Goal: Transaction & Acquisition: Purchase product/service

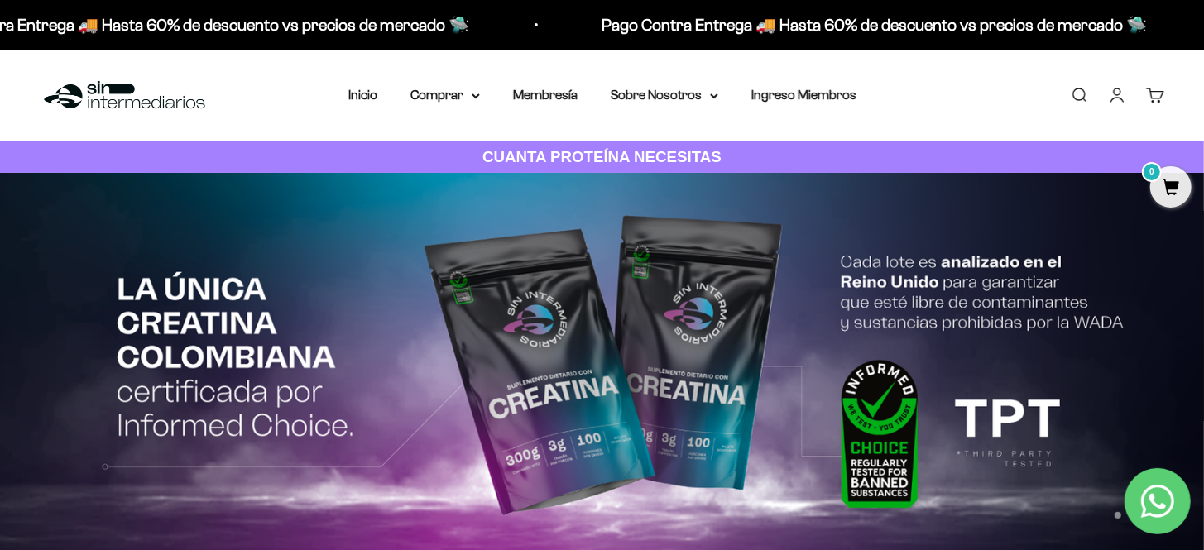
click at [1122, 101] on link "Iniciar sesión" at bounding box center [1117, 95] width 18 height 18
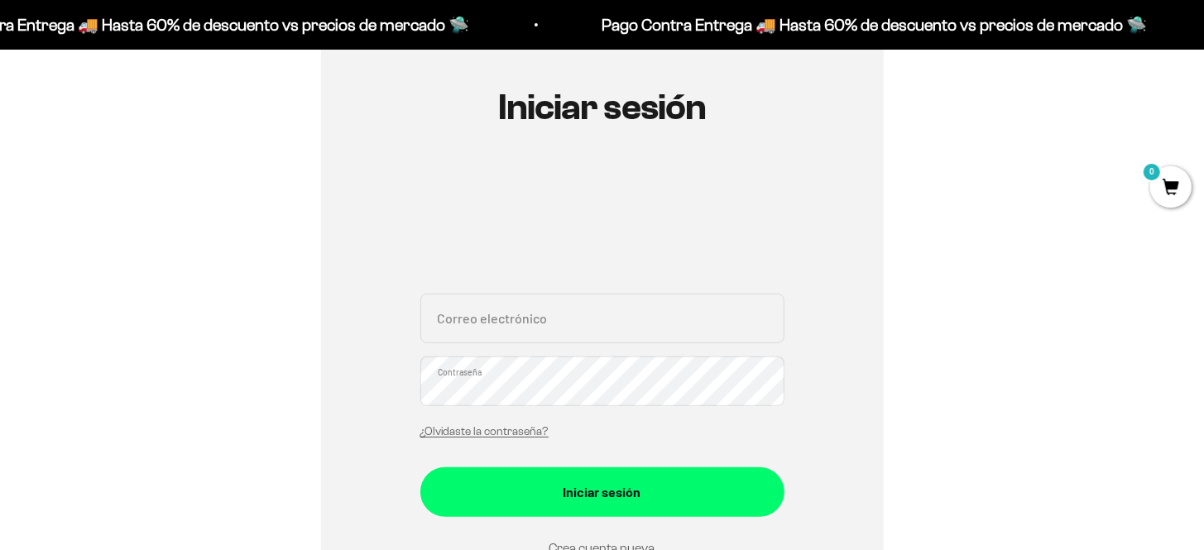
scroll to position [248, 0]
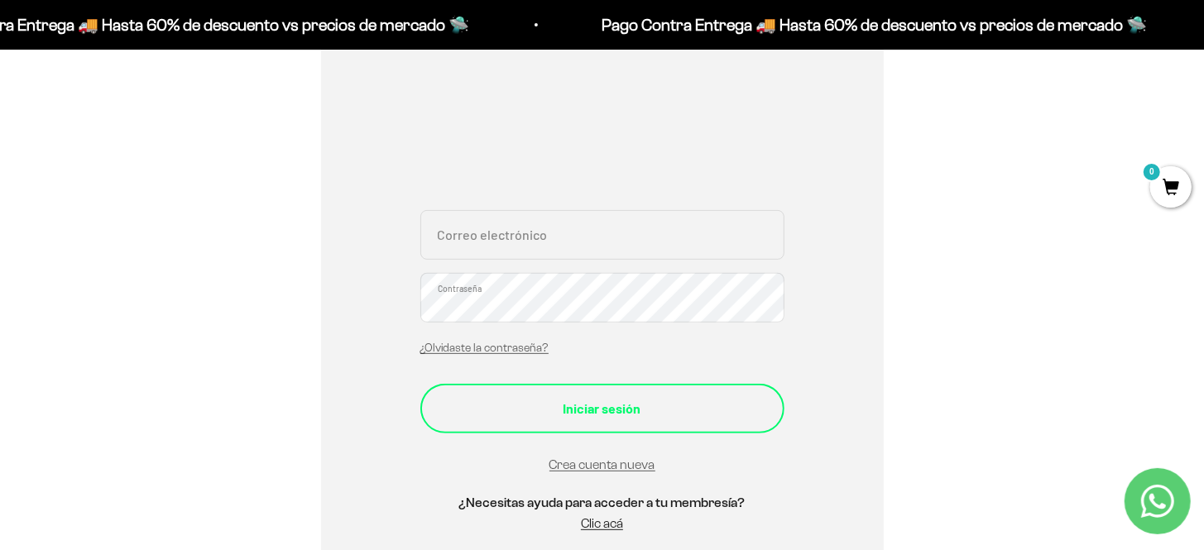
type input "[DOMAIN_NAME][EMAIL_ADDRESS][DOMAIN_NAME]"
click at [597, 413] on div "Iniciar sesión" at bounding box center [603, 409] width 298 height 22
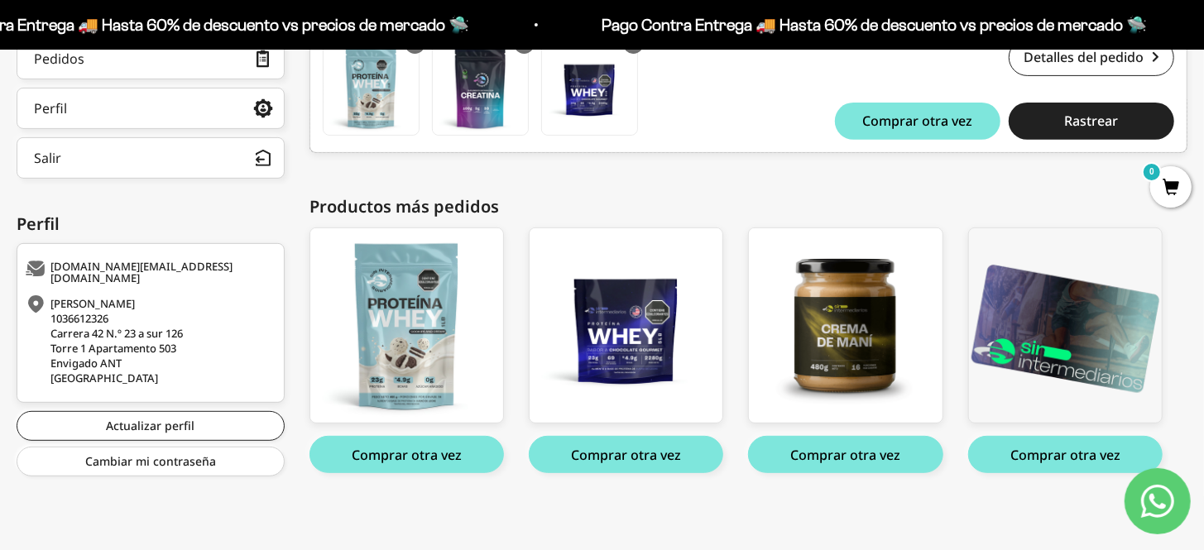
scroll to position [180, 0]
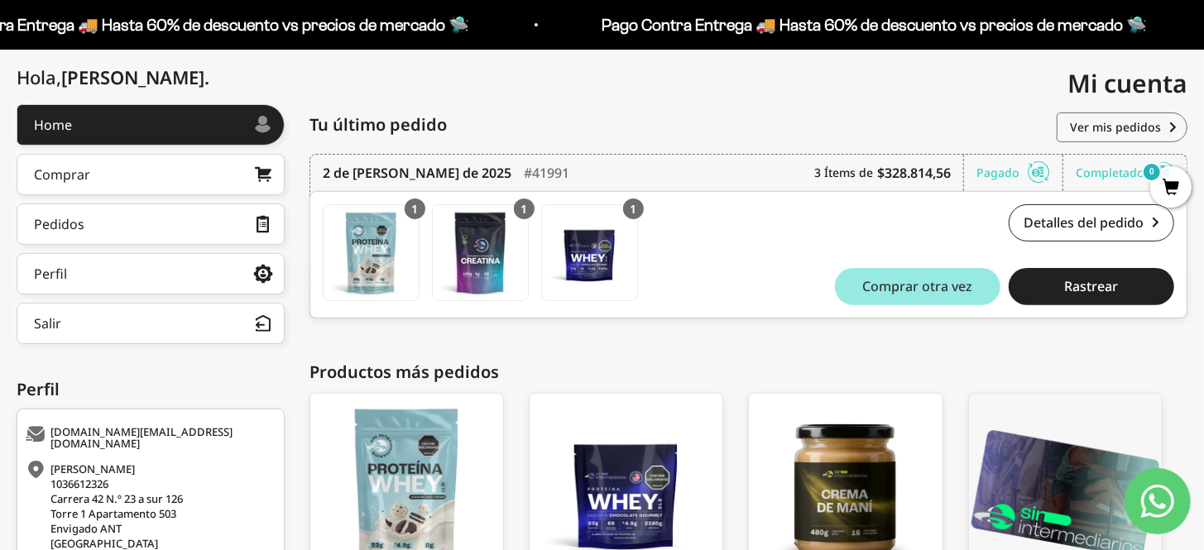
click at [915, 291] on span "Comprar otra vez" at bounding box center [918, 286] width 110 height 13
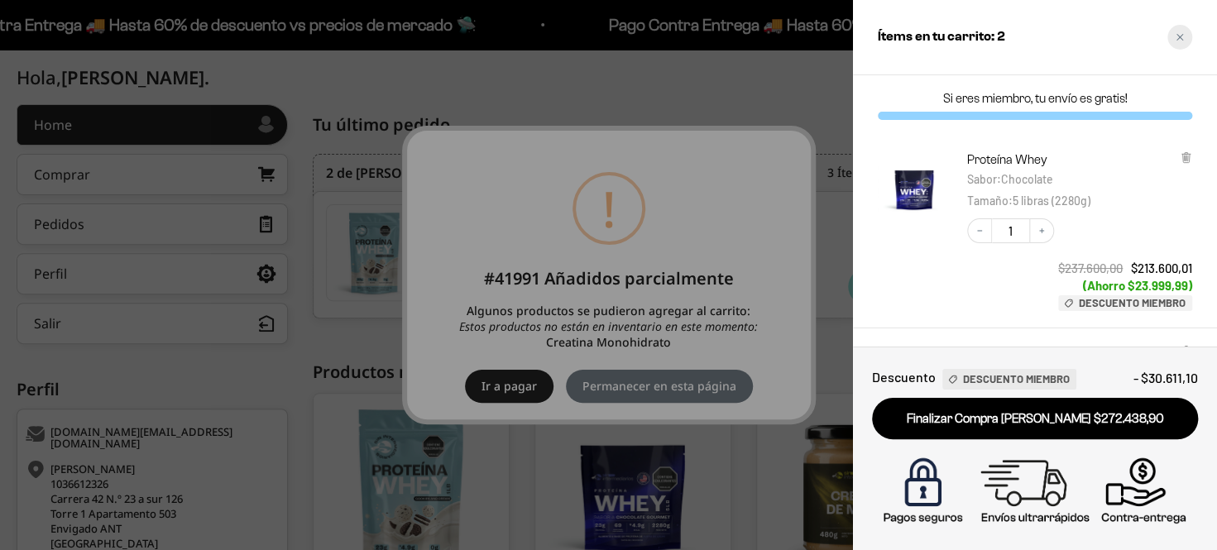
click at [1176, 38] on icon "Close cart" at bounding box center [1180, 37] width 8 height 8
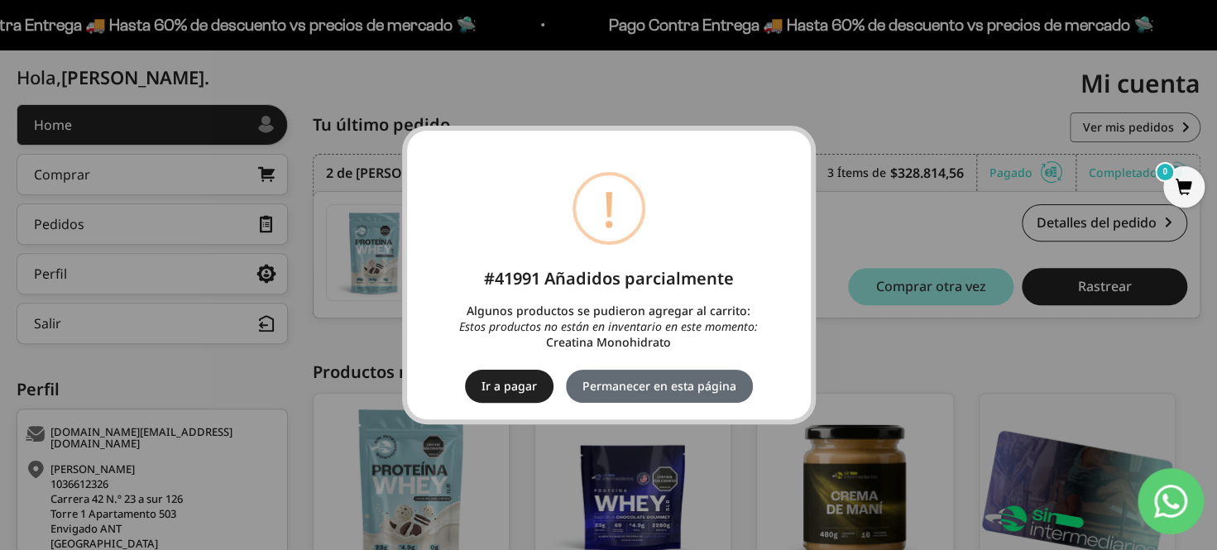
click at [720, 382] on button "Permanecer en esta página" at bounding box center [659, 386] width 187 height 33
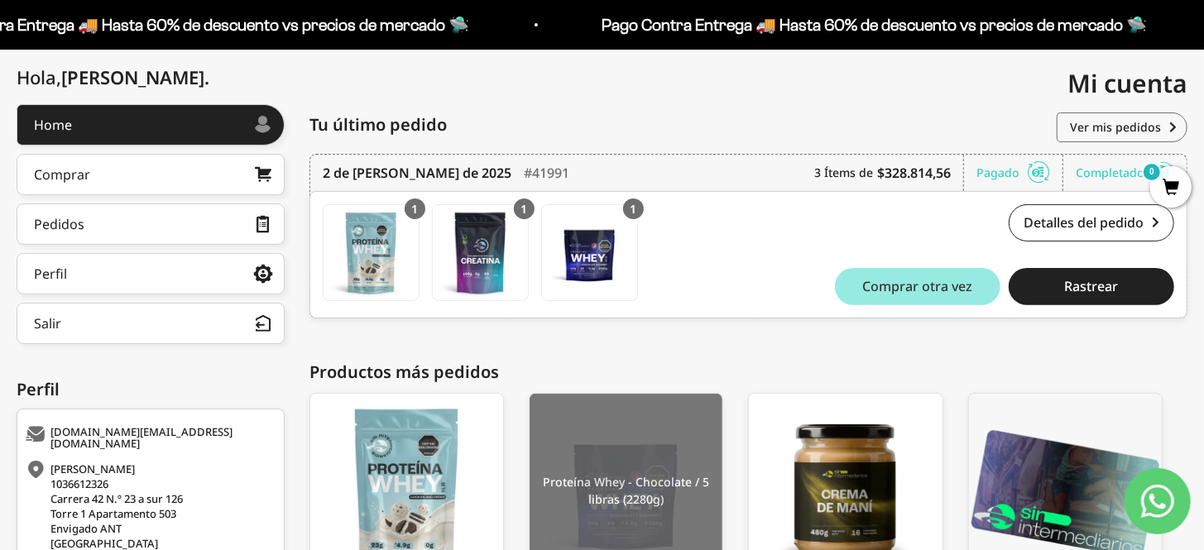
scroll to position [345, 0]
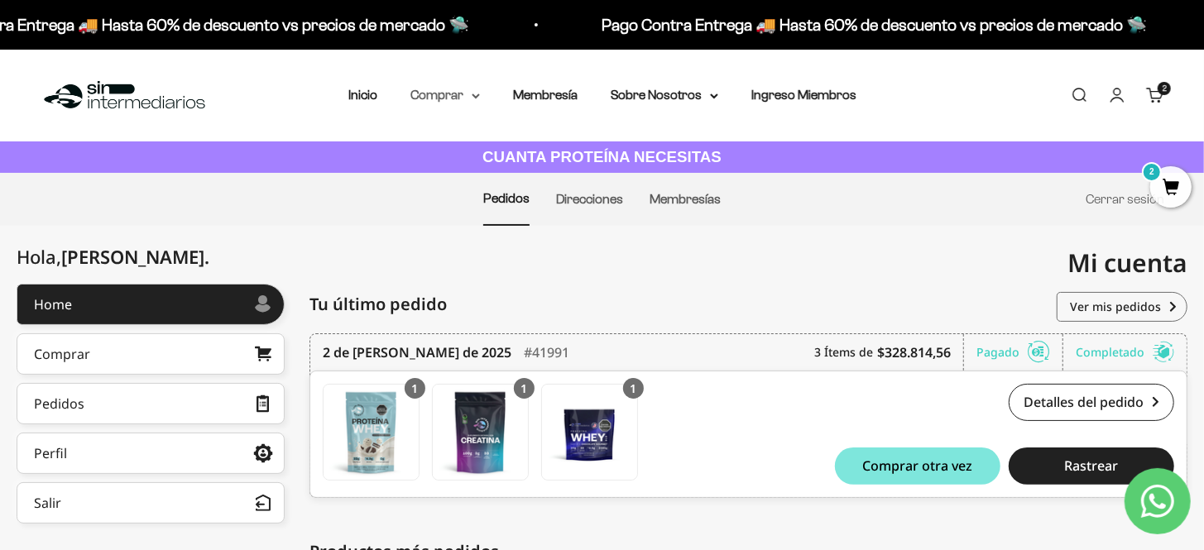
click at [454, 92] on summary "Comprar" at bounding box center [446, 95] width 70 height 22
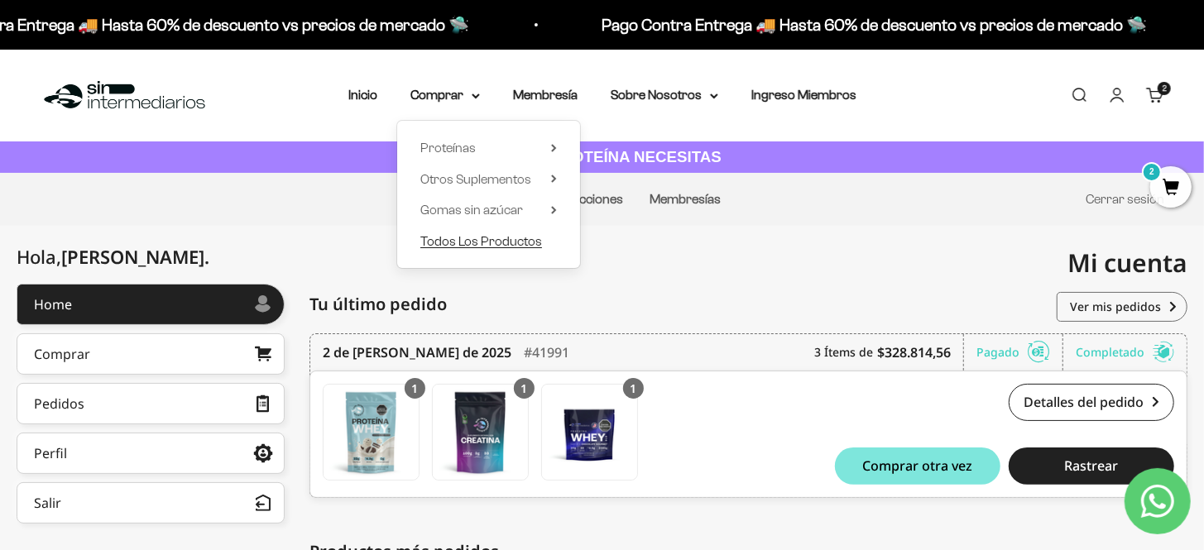
click at [466, 238] on span "Todos Los Productos" at bounding box center [481, 241] width 122 height 14
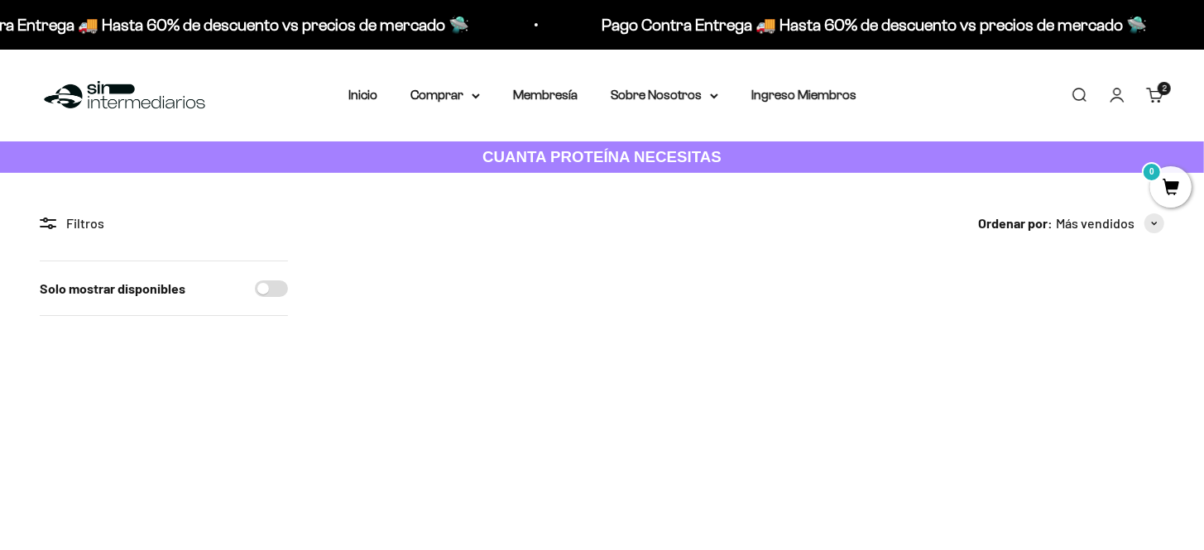
scroll to position [83, 0]
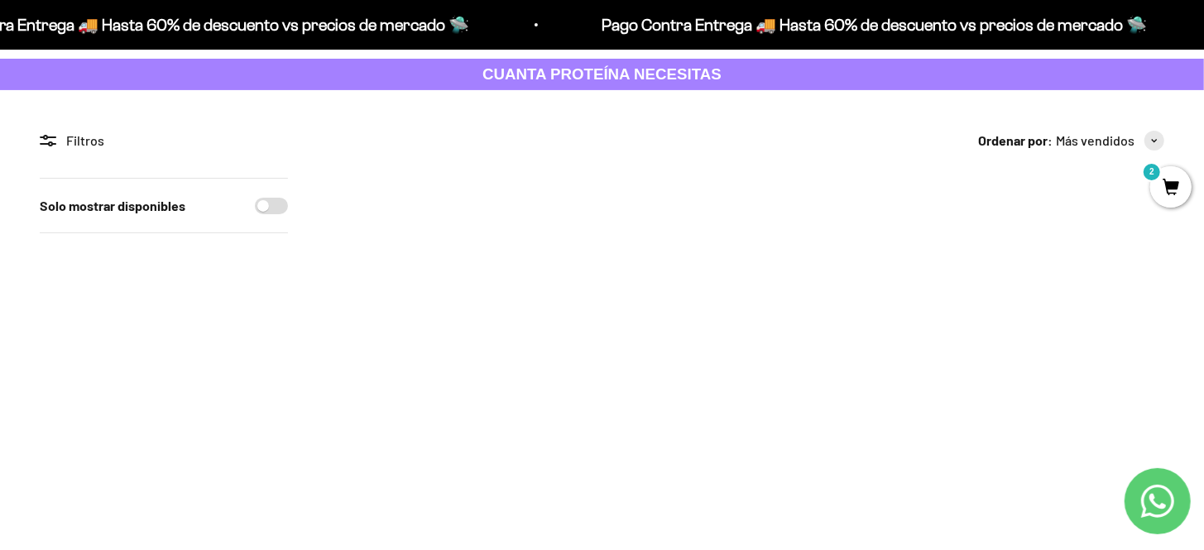
click at [459, 315] on span at bounding box center [461, 310] width 16 height 19
click at [408, 266] on span "300g" at bounding box center [403, 267] width 25 height 12
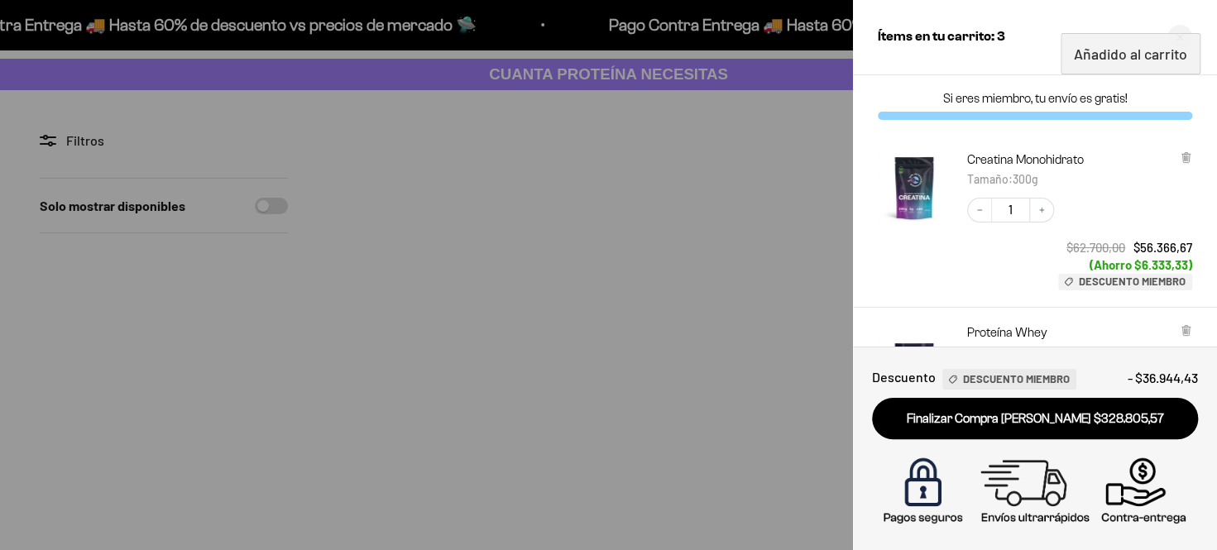
click at [197, 413] on div at bounding box center [608, 275] width 1217 height 550
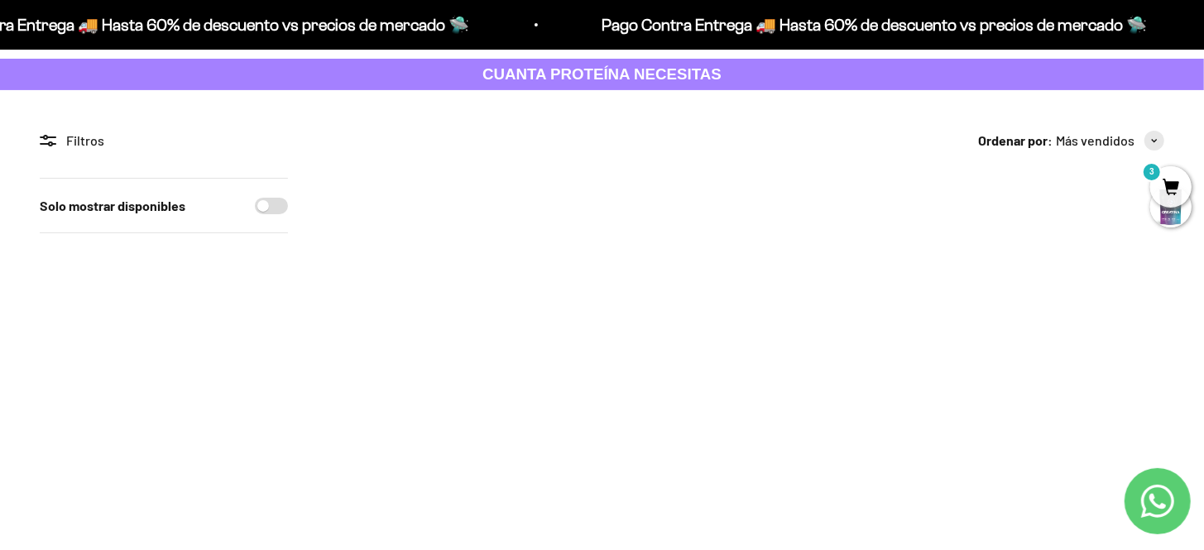
scroll to position [0, 0]
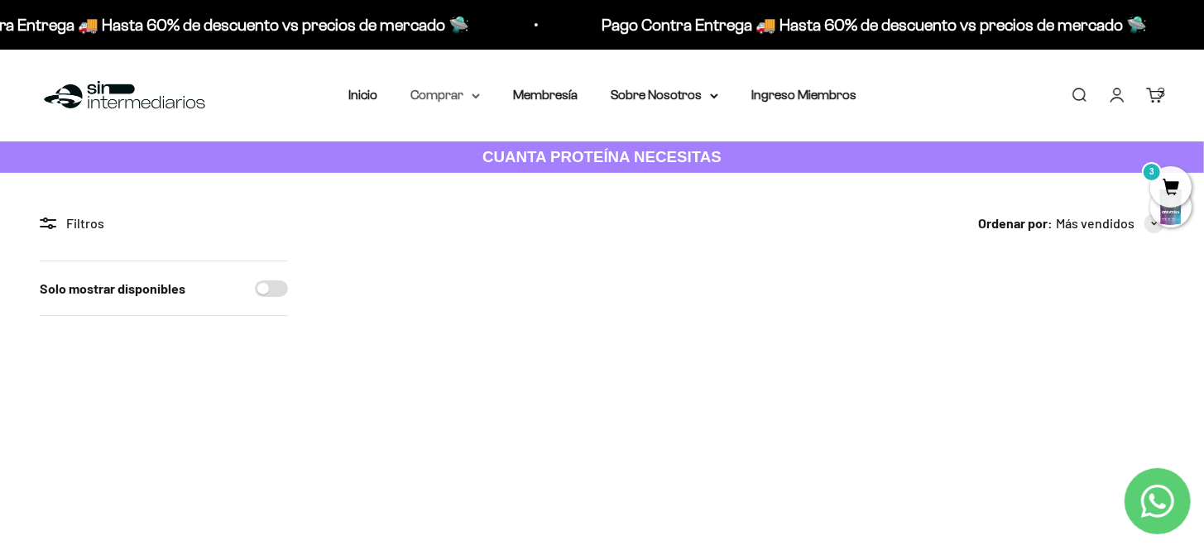
click at [449, 94] on summary "Comprar" at bounding box center [446, 95] width 70 height 22
click at [358, 89] on link "Inicio" at bounding box center [362, 95] width 29 height 14
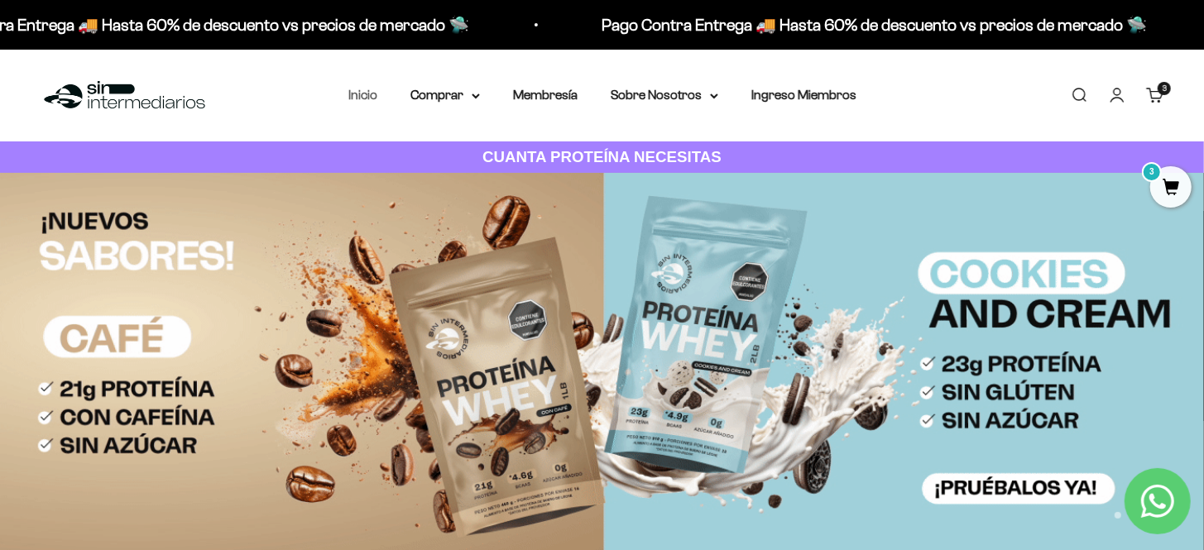
click at [370, 92] on link "Inicio" at bounding box center [362, 95] width 29 height 14
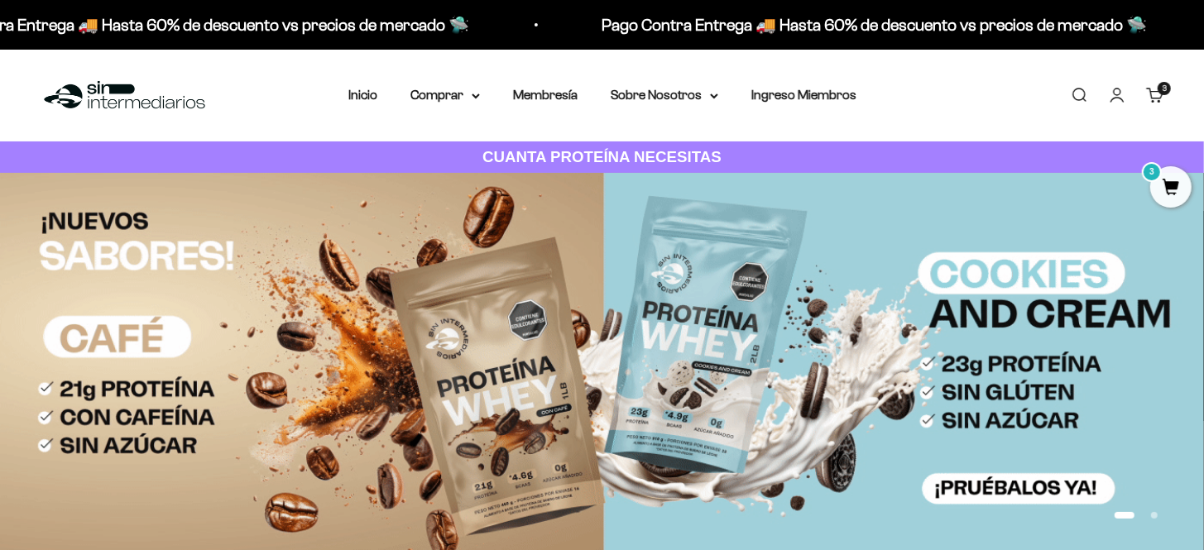
click at [109, 94] on img at bounding box center [125, 96] width 170 height 36
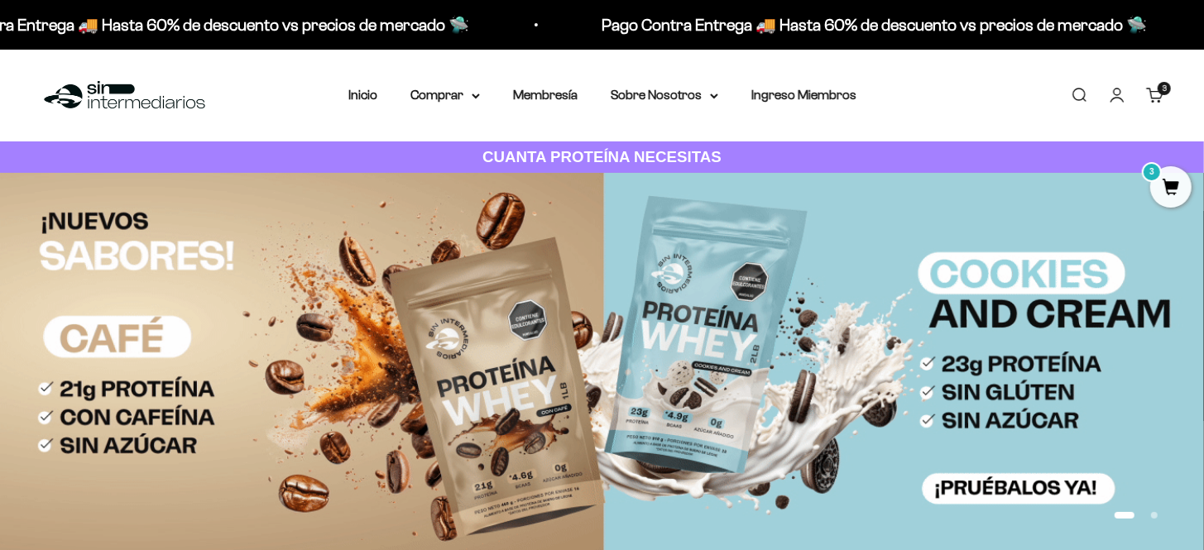
click at [1122, 104] on link "Cuenta" at bounding box center [1117, 95] width 18 height 18
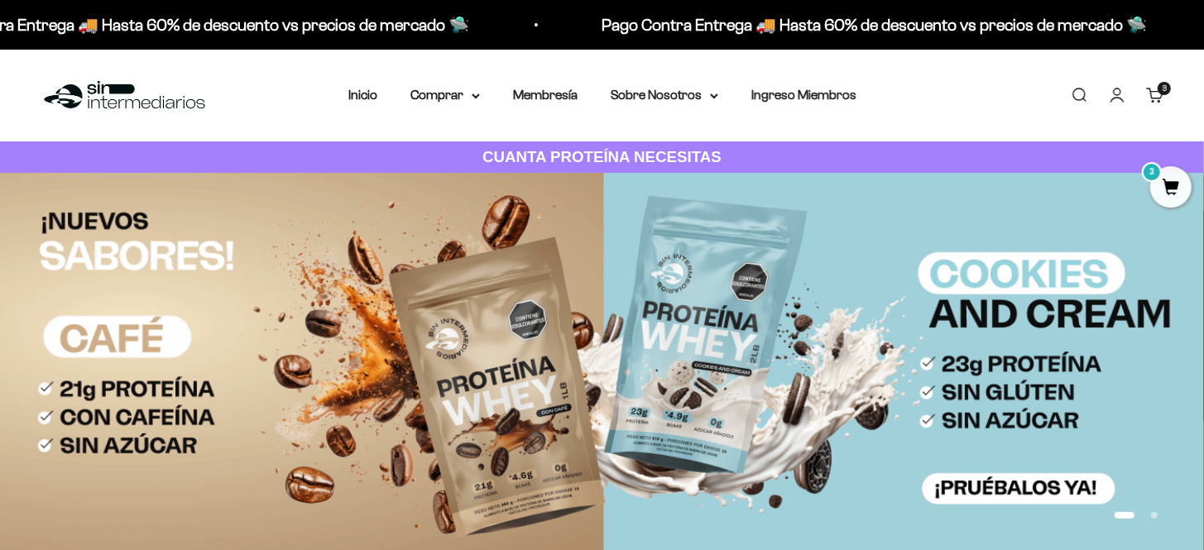
click at [1111, 95] on link "Cuenta" at bounding box center [1117, 95] width 18 height 18
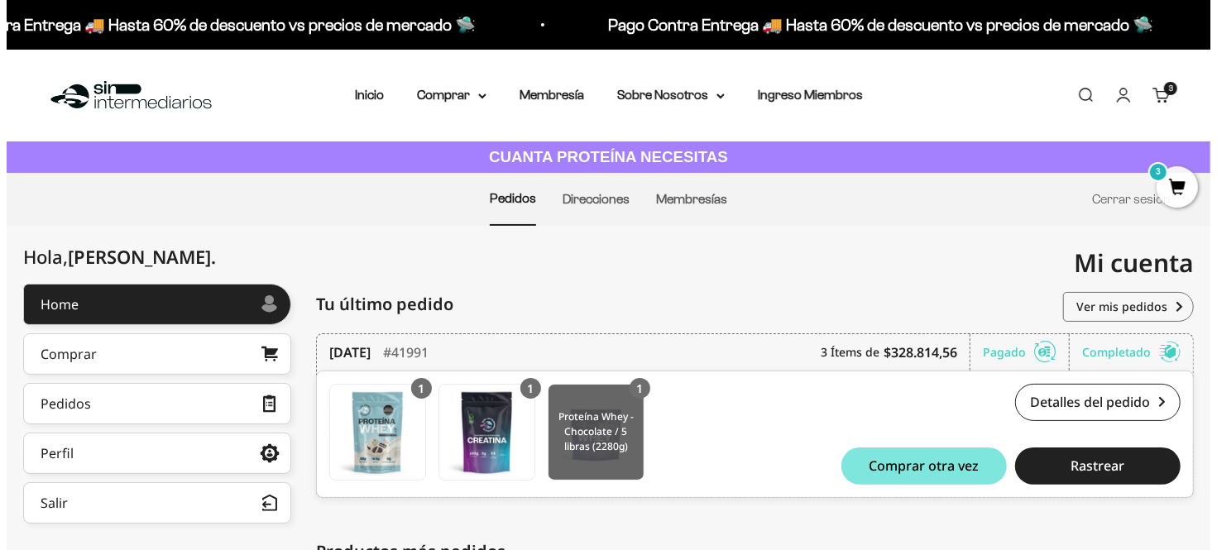
scroll to position [331, 0]
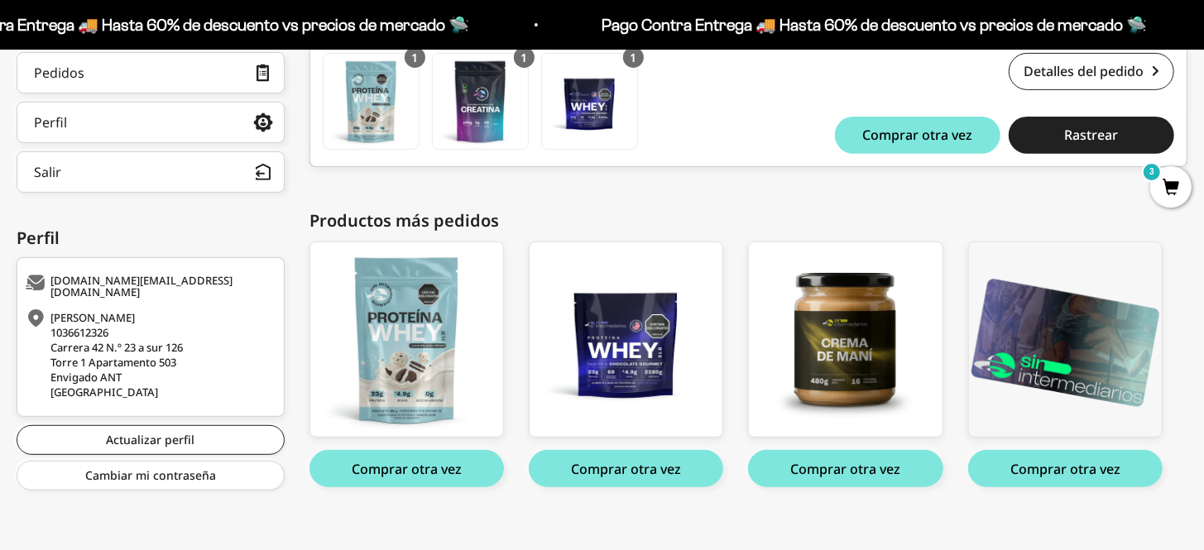
click at [851, 471] on button "Comprar otra vez" at bounding box center [845, 468] width 194 height 37
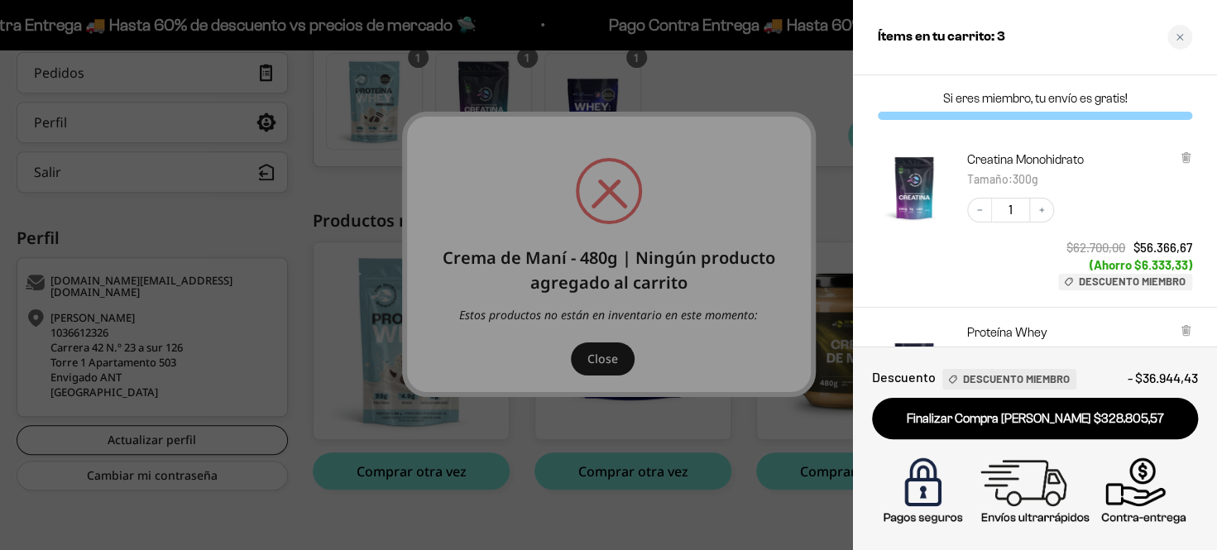
click at [779, 402] on div at bounding box center [608, 275] width 1217 height 550
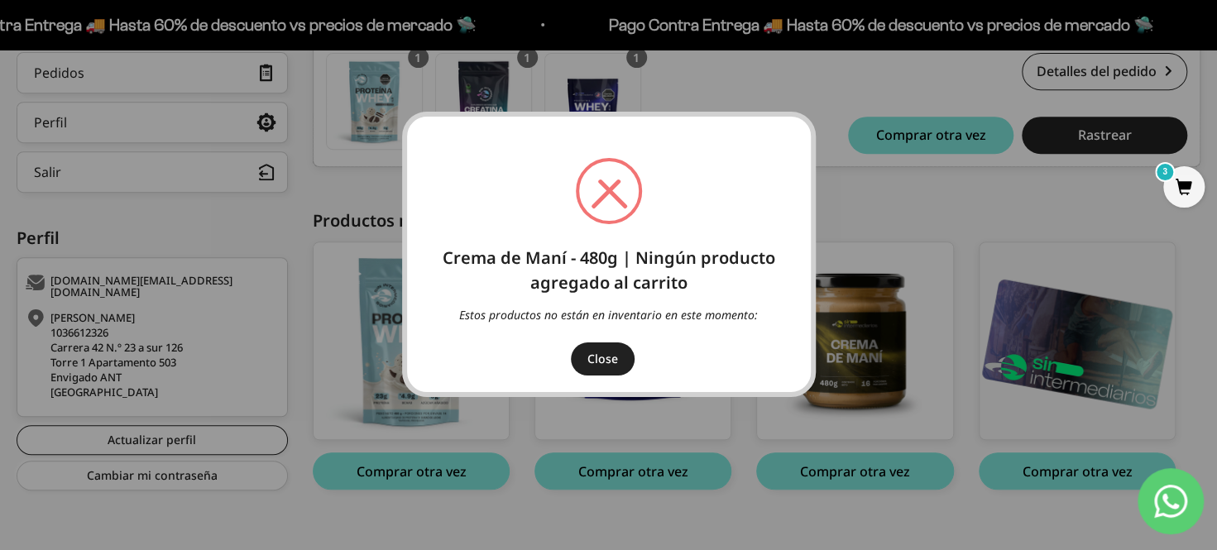
click at [616, 362] on button "Close" at bounding box center [603, 359] width 64 height 33
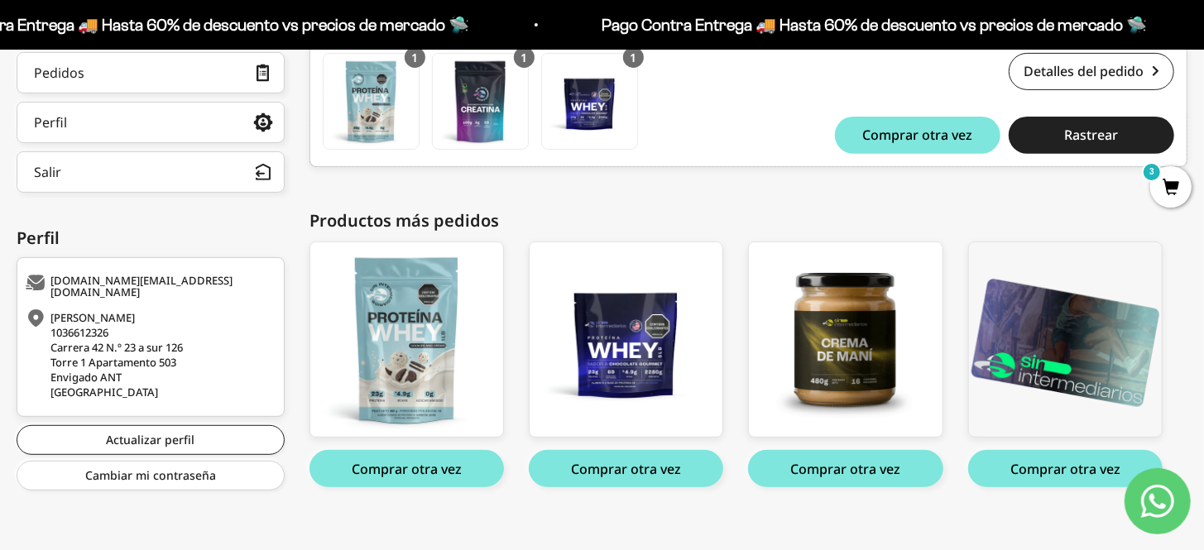
click at [1160, 180] on span "3" at bounding box center [1170, 186] width 41 height 41
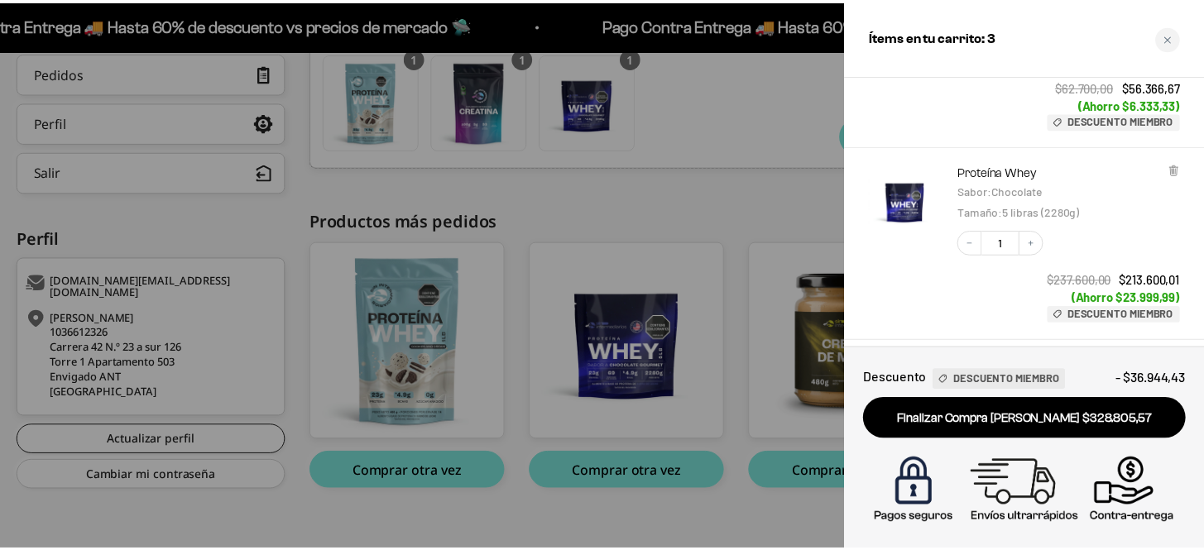
scroll to position [0, 0]
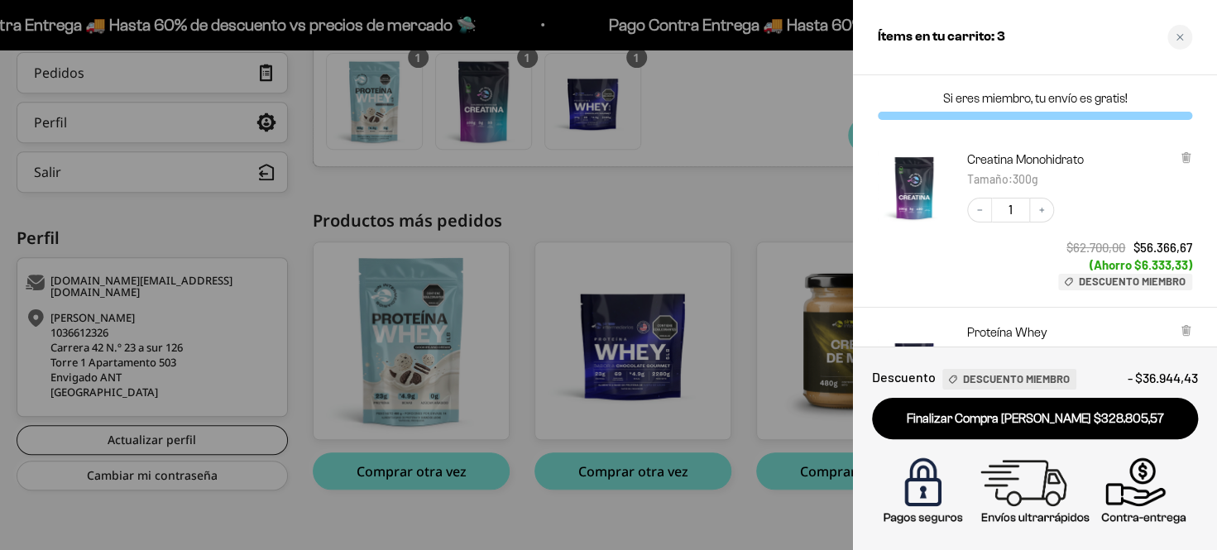
click at [828, 194] on div at bounding box center [608, 275] width 1217 height 550
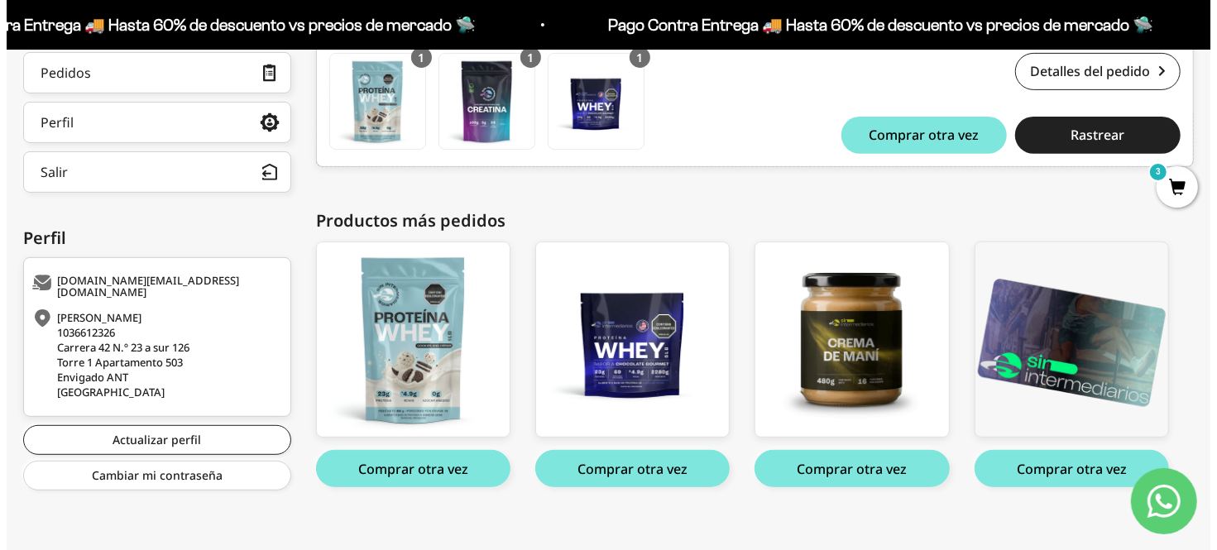
scroll to position [165, 0]
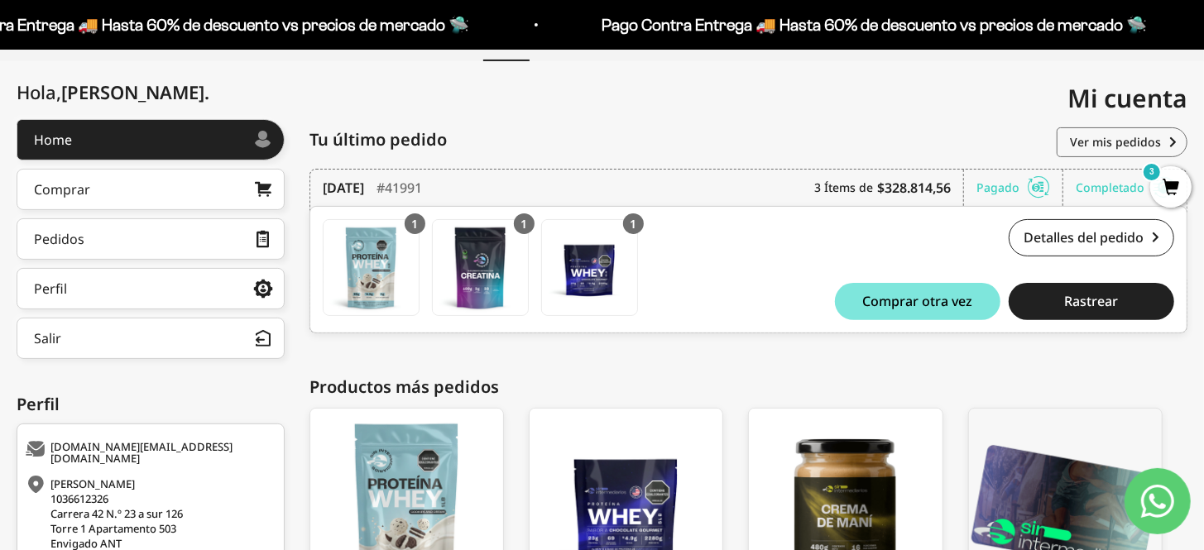
click at [1177, 186] on span "3" at bounding box center [1170, 186] width 41 height 41
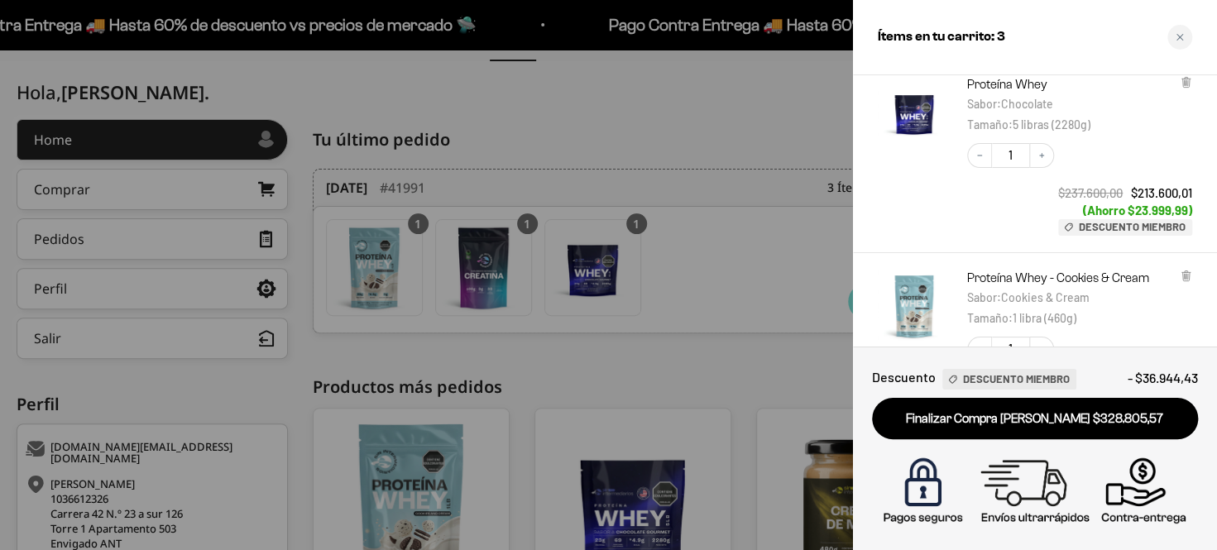
scroll to position [492, 0]
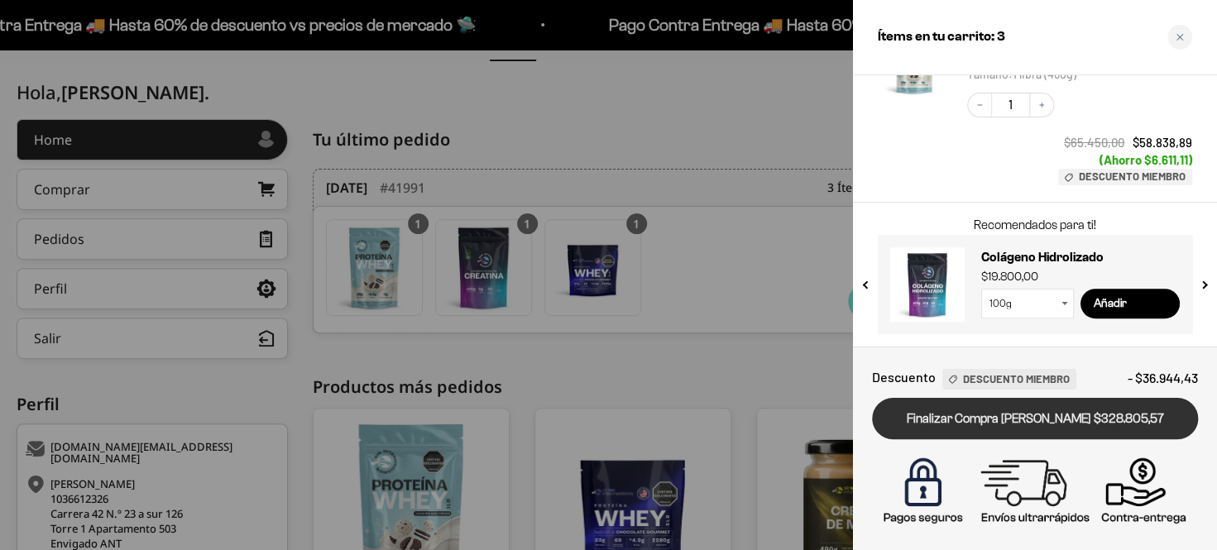
click at [982, 413] on link "Finalizar Compra [PERSON_NAME] $328.805,57" at bounding box center [1035, 419] width 326 height 42
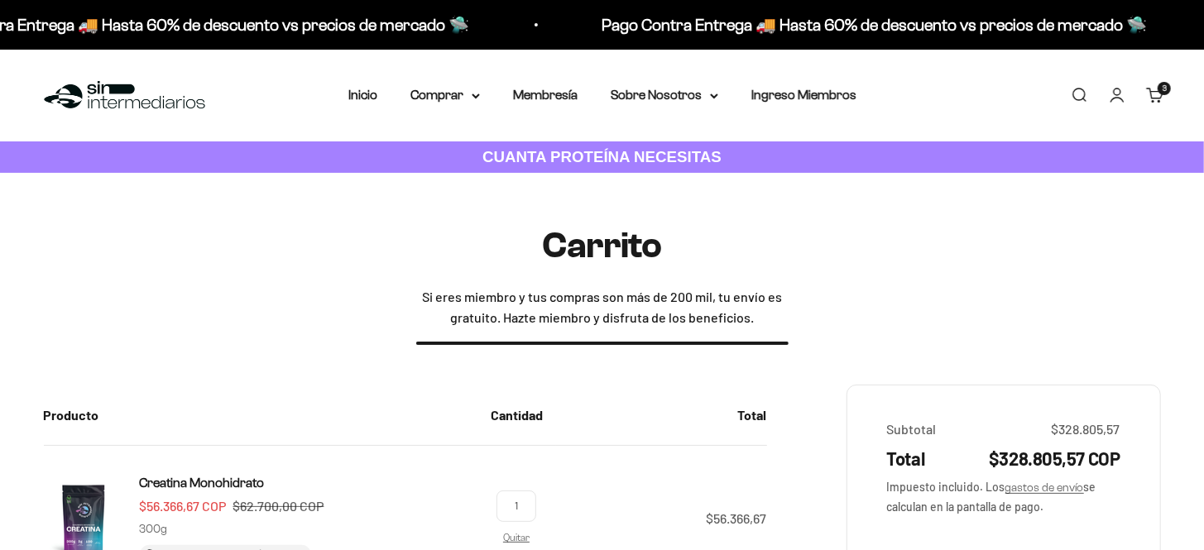
scroll to position [331, 0]
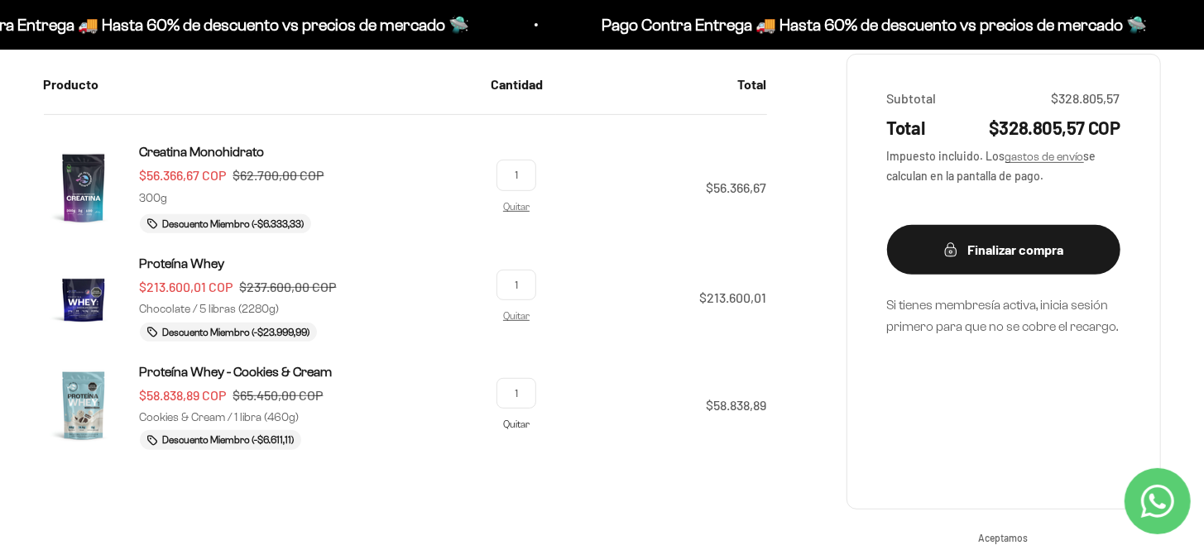
click at [522, 421] on link "Quitar" at bounding box center [516, 424] width 26 height 11
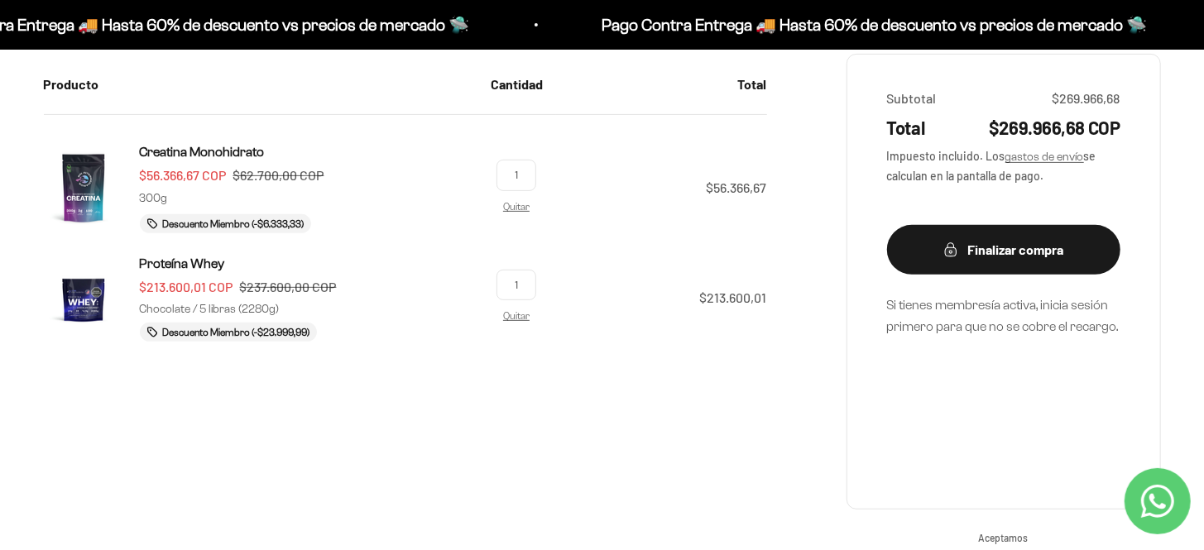
scroll to position [248, 0]
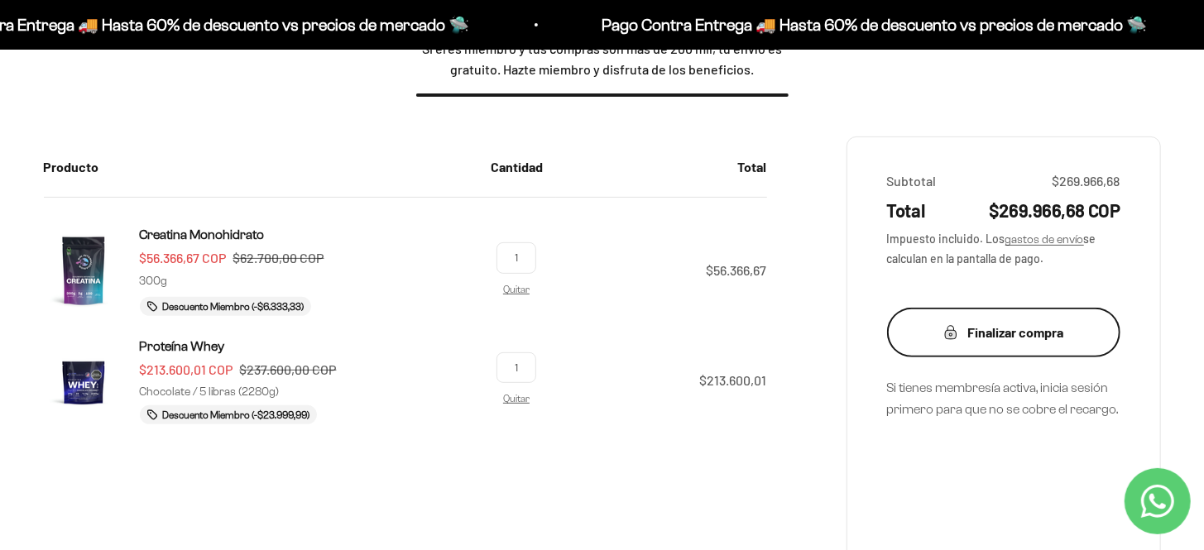
click at [998, 334] on div "Finalizar compra" at bounding box center [1003, 333] width 167 height 22
